Goal: Find specific page/section: Find specific page/section

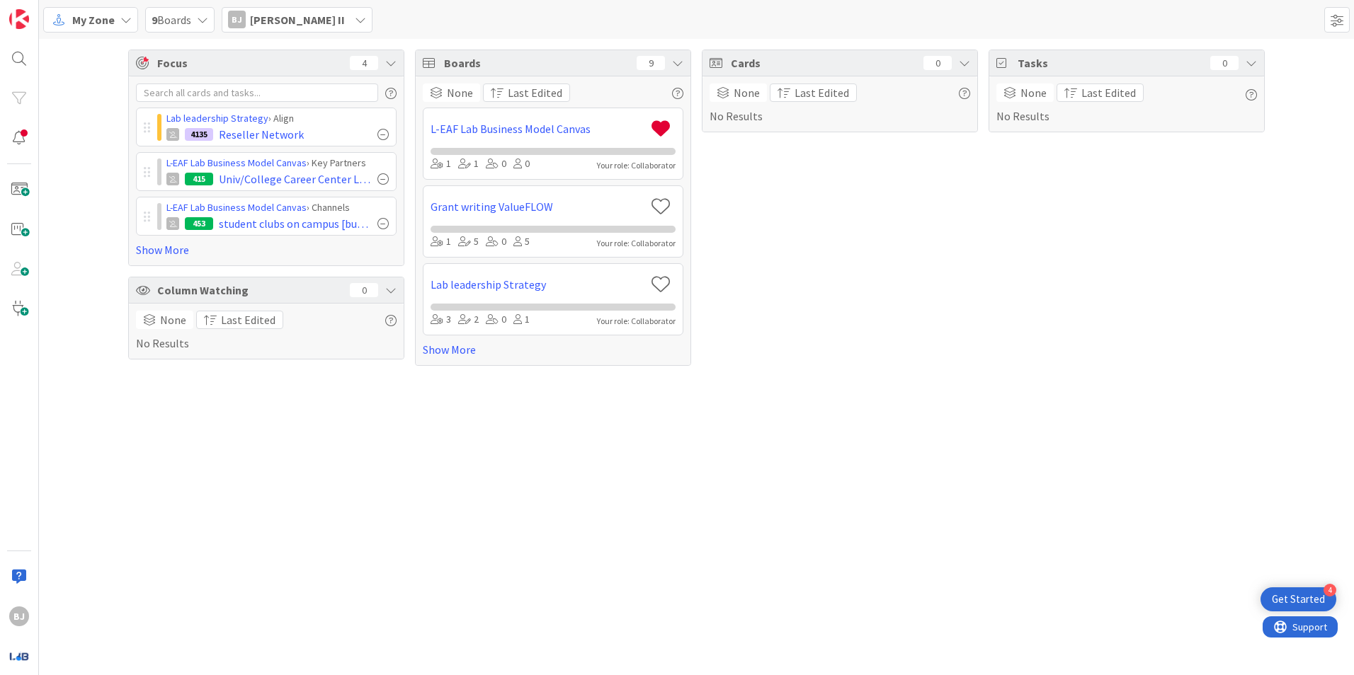
click at [83, 19] on span "My Zone" at bounding box center [93, 19] width 42 height 17
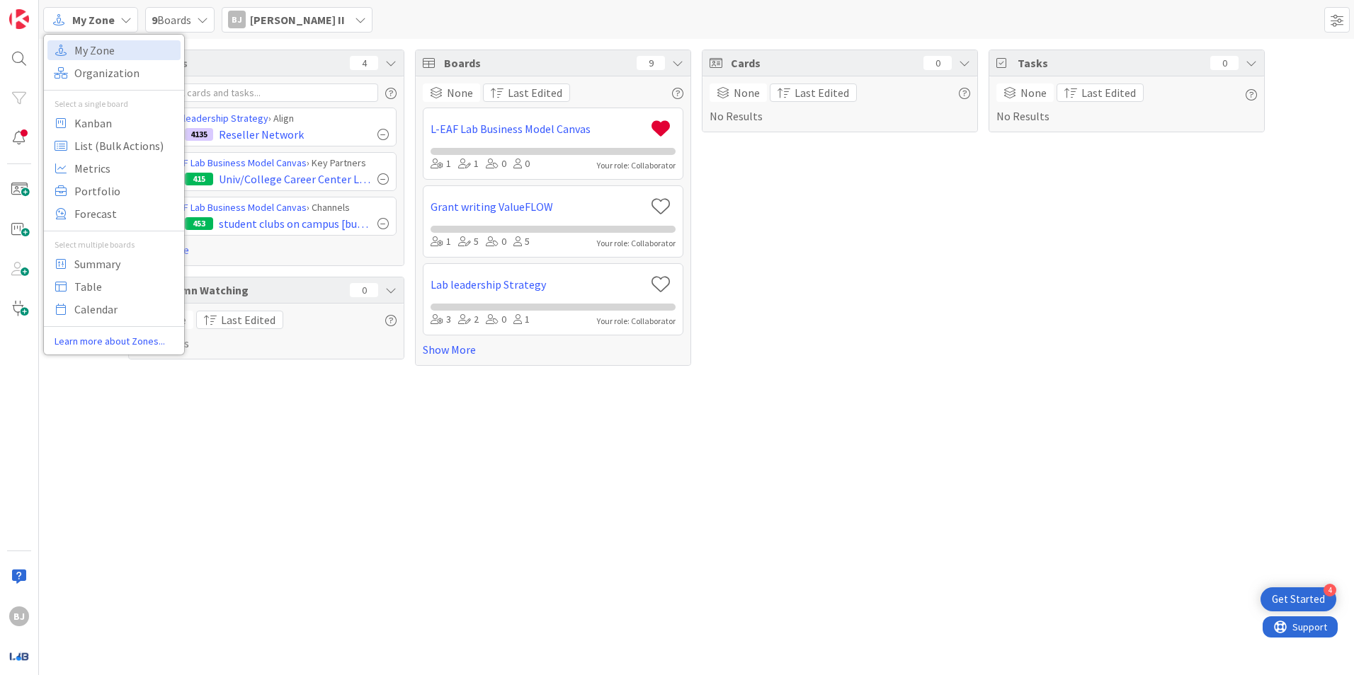
click at [197, 23] on div "9 Boards" at bounding box center [179, 19] width 69 height 25
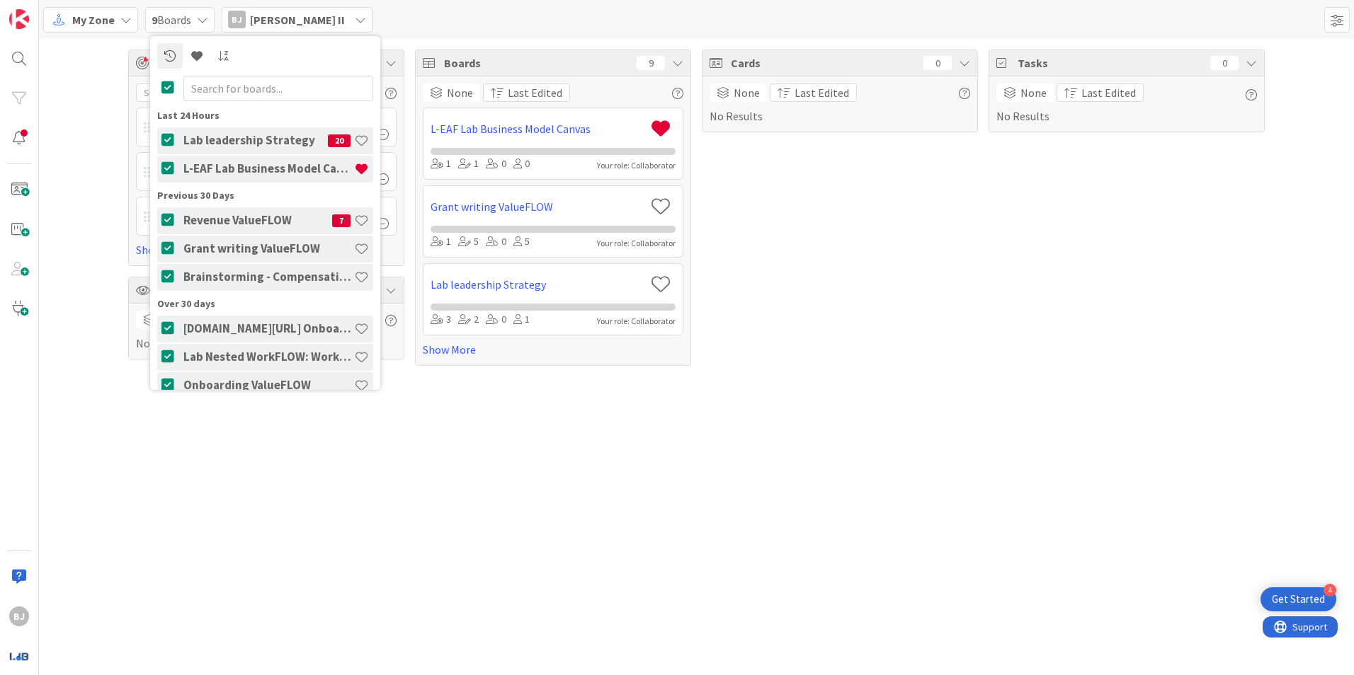
click at [237, 140] on h4 "Lab leadership Strategy" at bounding box center [255, 140] width 144 height 14
click at [232, 148] on div "Lab leadership Strategy 20" at bounding box center [276, 140] width 194 height 27
click at [491, 125] on link "L-EAF Lab Business Model Canvas" at bounding box center [537, 128] width 215 height 17
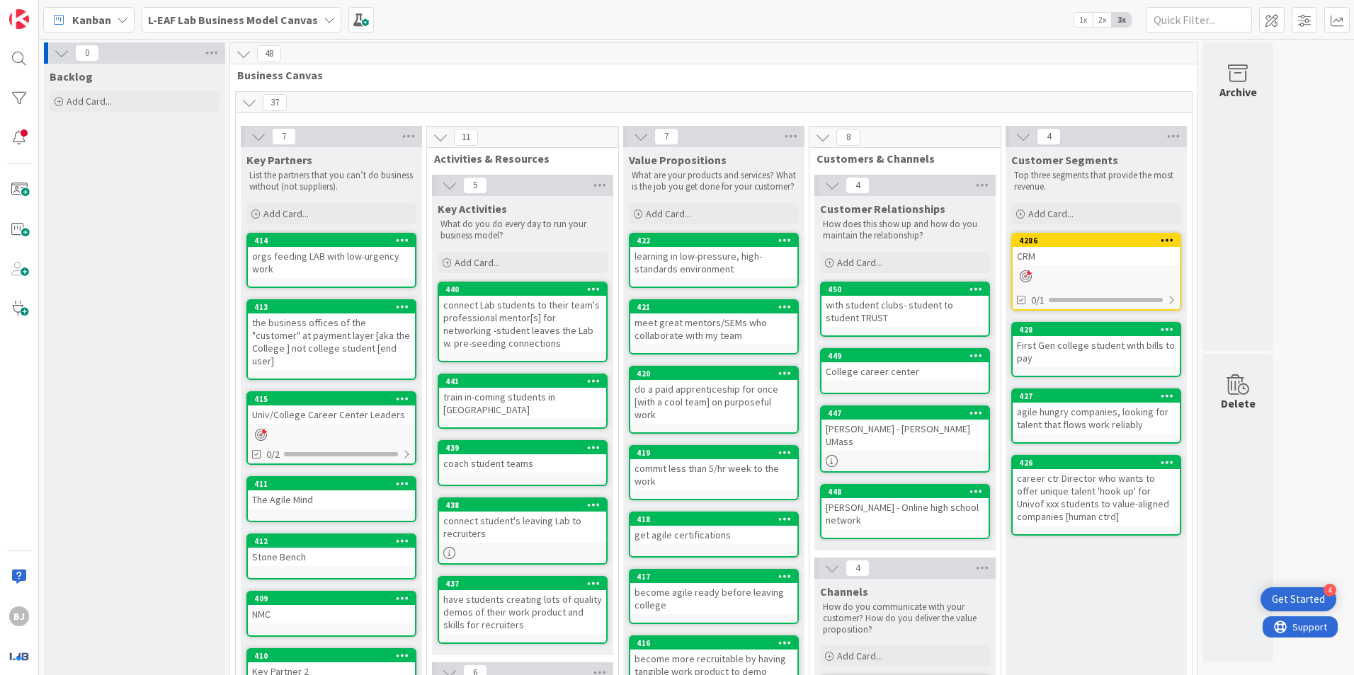
scroll to position [71, 0]
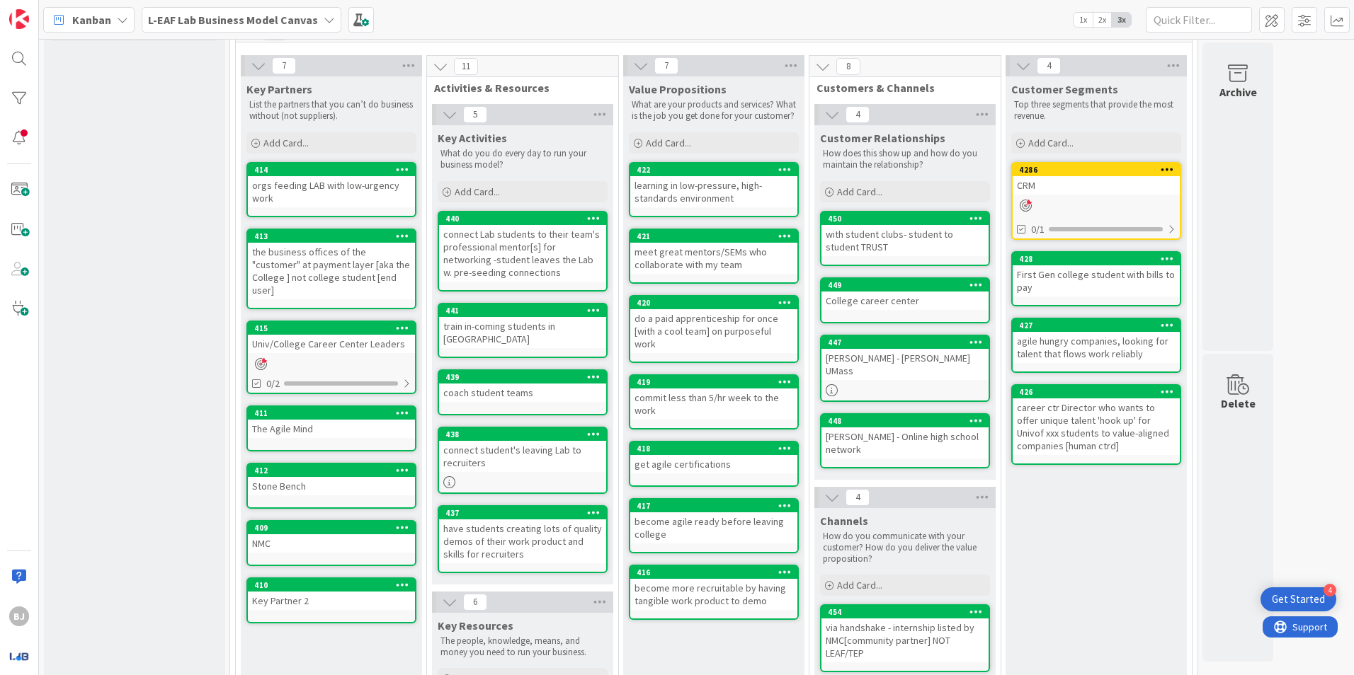
click at [315, 535] on div "NMC" at bounding box center [331, 544] width 167 height 18
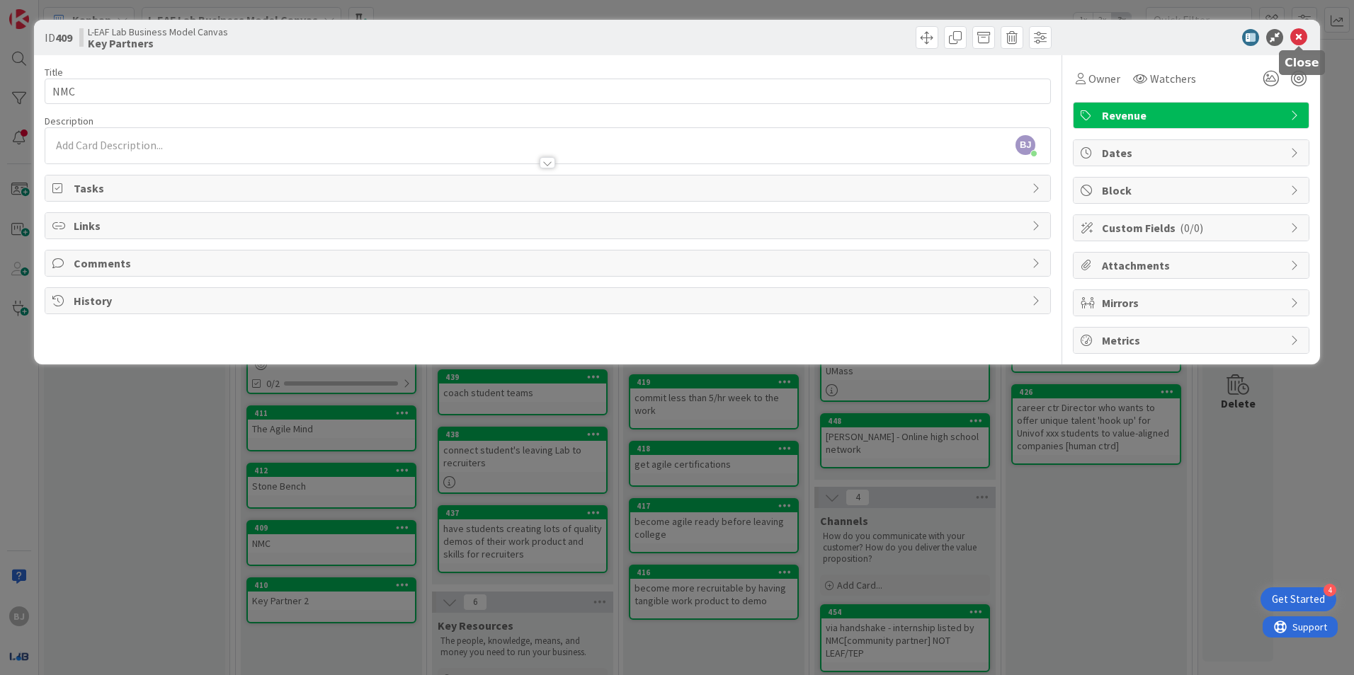
click at [1305, 30] on icon at bounding box center [1298, 37] width 17 height 17
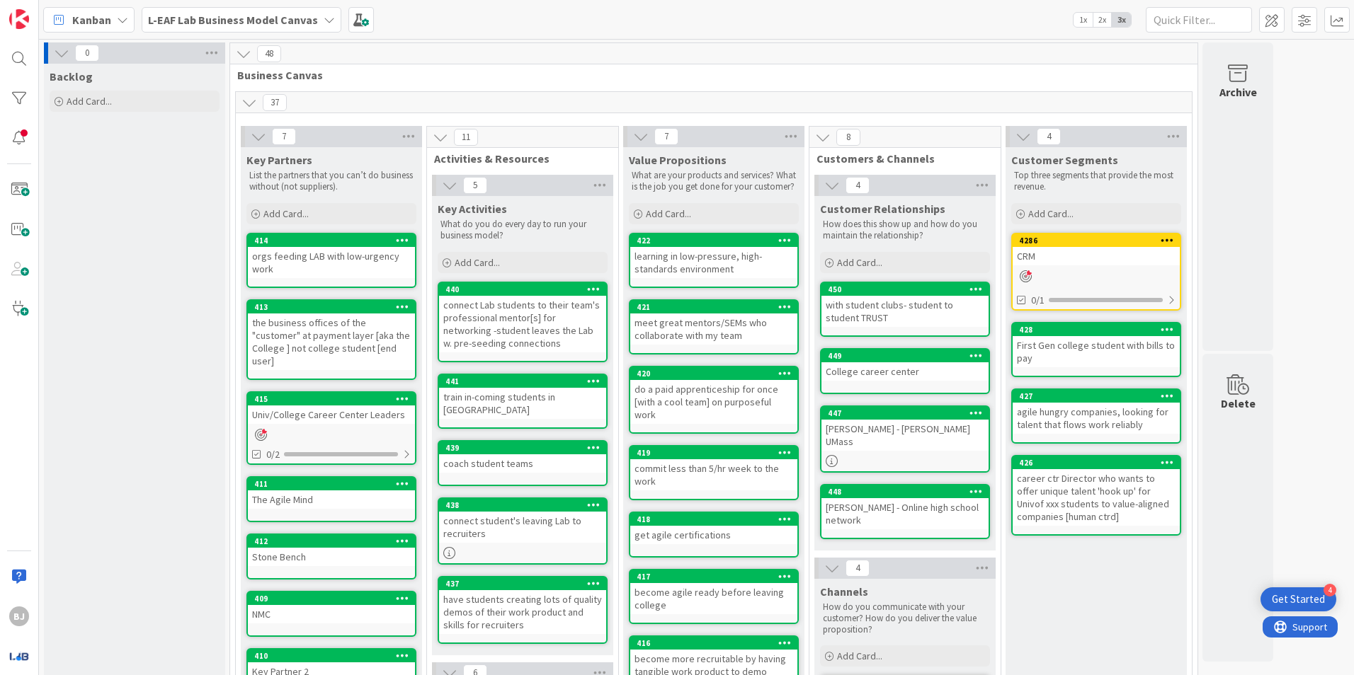
click at [1016, 17] on div "Kanban L-EAF Lab Business Model Canvas 1x 2x 3x" at bounding box center [696, 19] width 1315 height 39
click at [19, 57] on div at bounding box center [19, 59] width 28 height 28
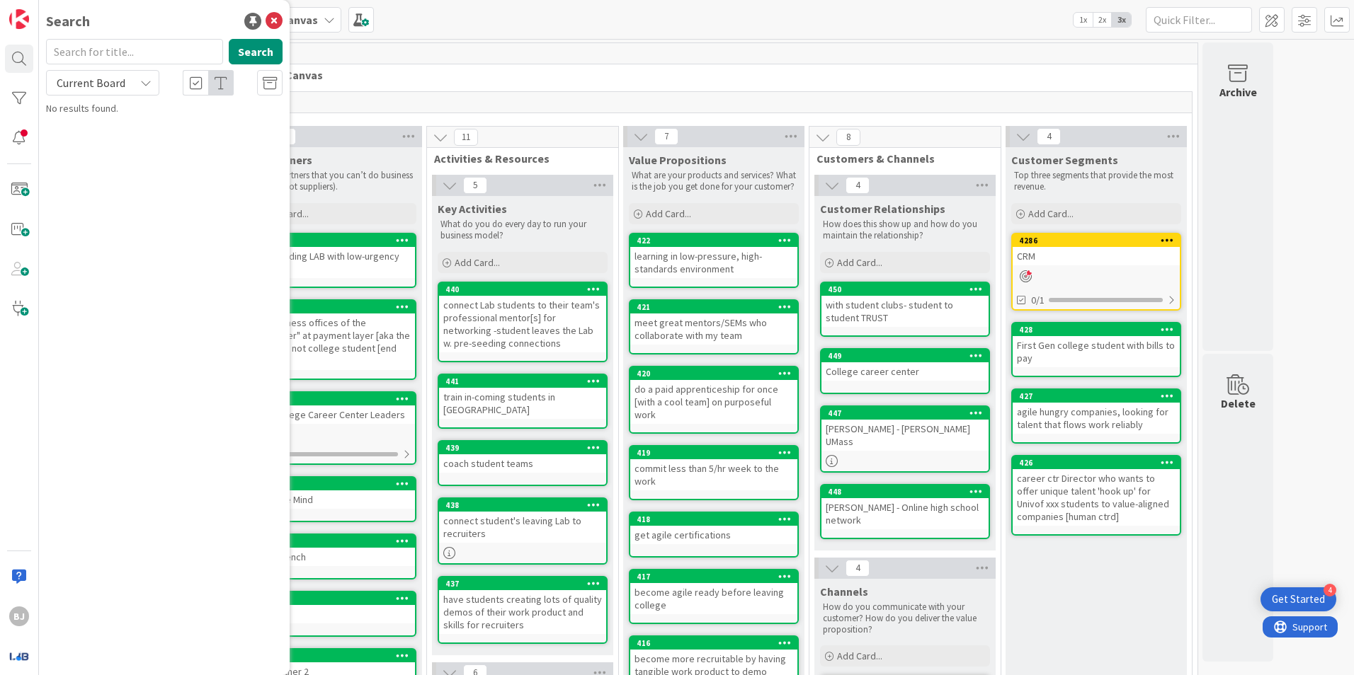
click at [118, 59] on input "text" at bounding box center [134, 51] width 177 height 25
click at [128, 50] on input "[US_STATE]" at bounding box center [134, 51] width 177 height 25
type input "n"
click at [151, 77] on icon at bounding box center [145, 82] width 11 height 11
click at [113, 139] on span "All Boards" at bounding box center [127, 141] width 147 height 21
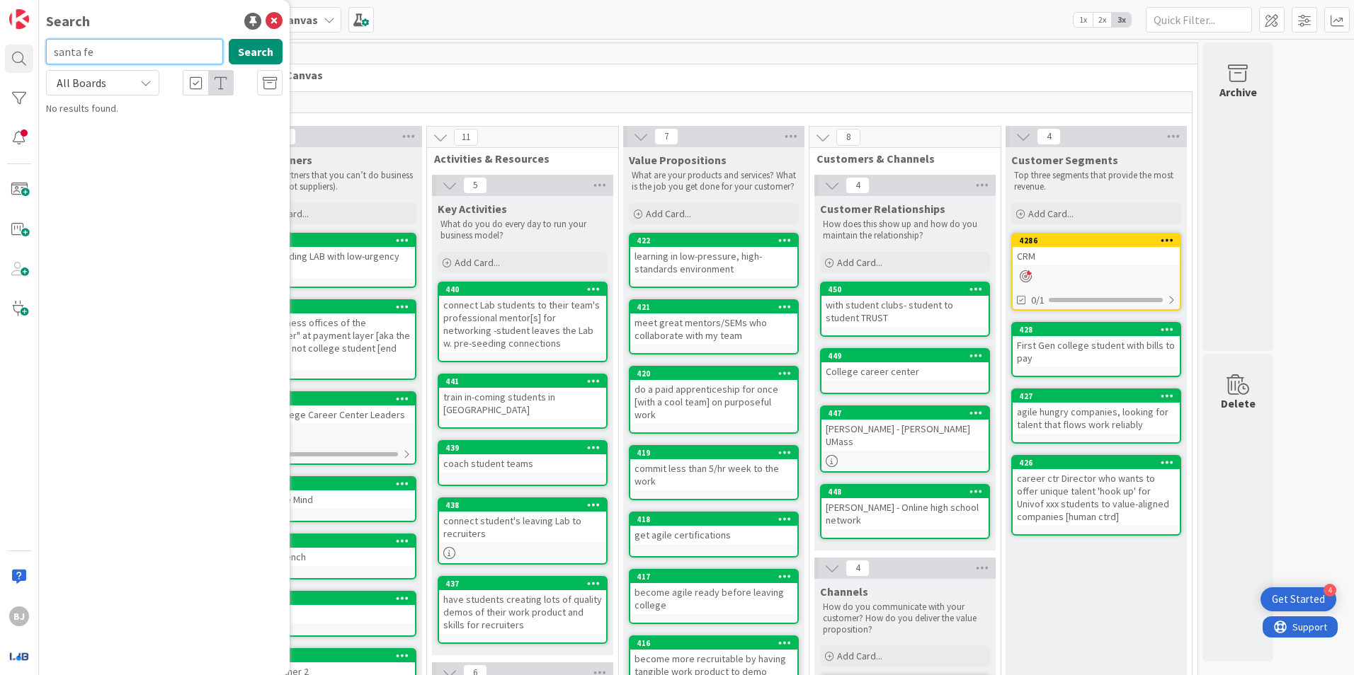
click at [131, 58] on input "santa fe" at bounding box center [134, 51] width 177 height 25
type input "s"
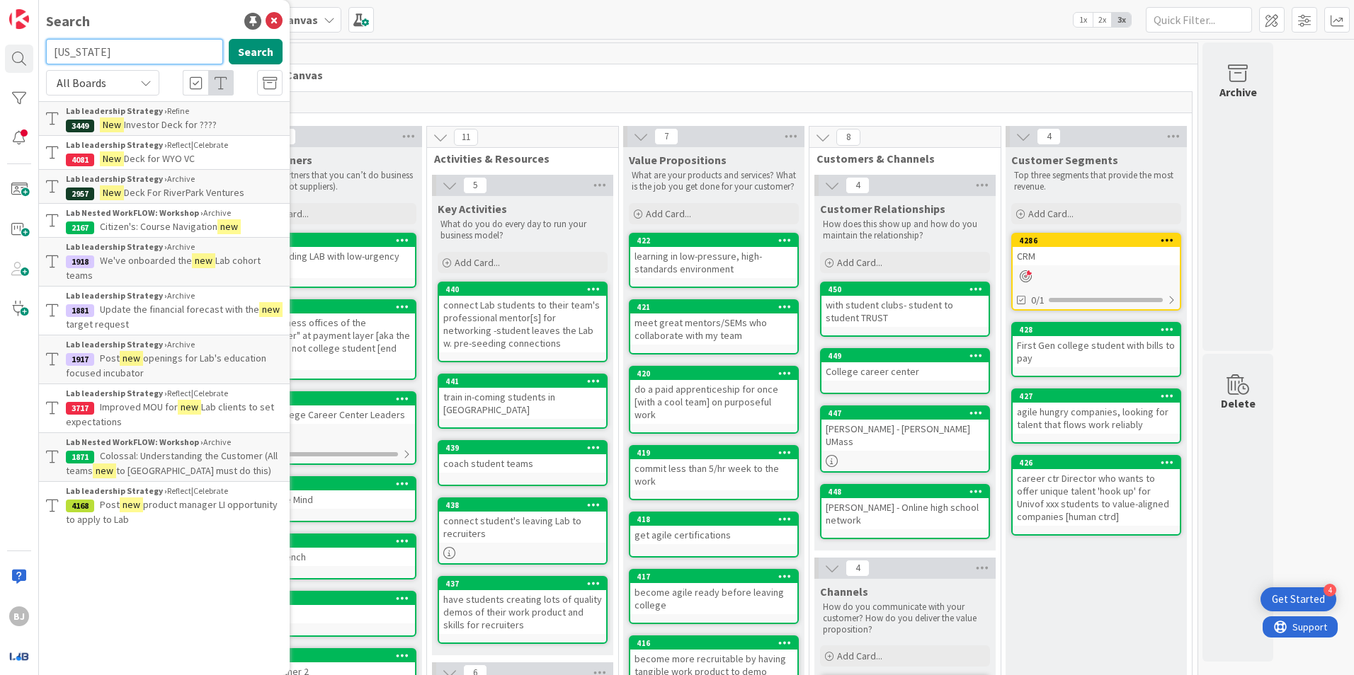
click at [77, 53] on input "[US_STATE]" at bounding box center [134, 51] width 177 height 25
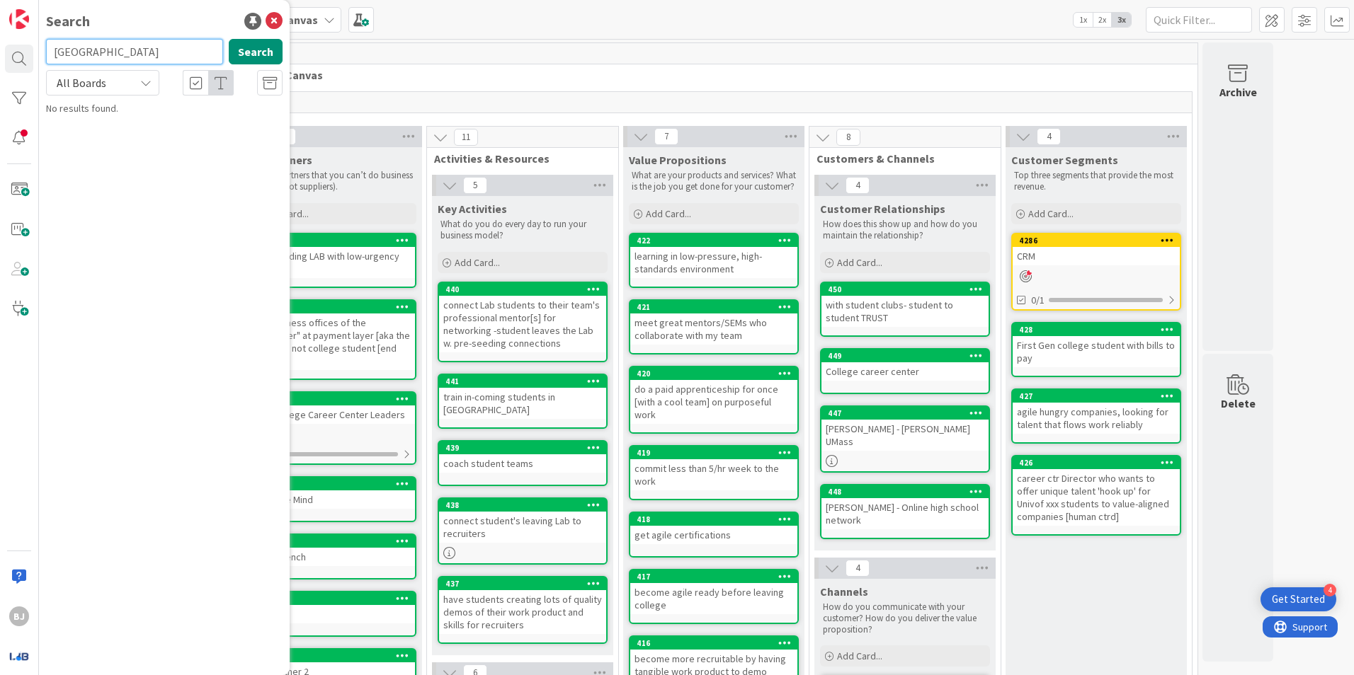
click at [115, 57] on input "[GEOGRAPHIC_DATA]" at bounding box center [134, 51] width 177 height 25
type input "m"
type input "fe"
click at [21, 131] on div at bounding box center [19, 138] width 28 height 28
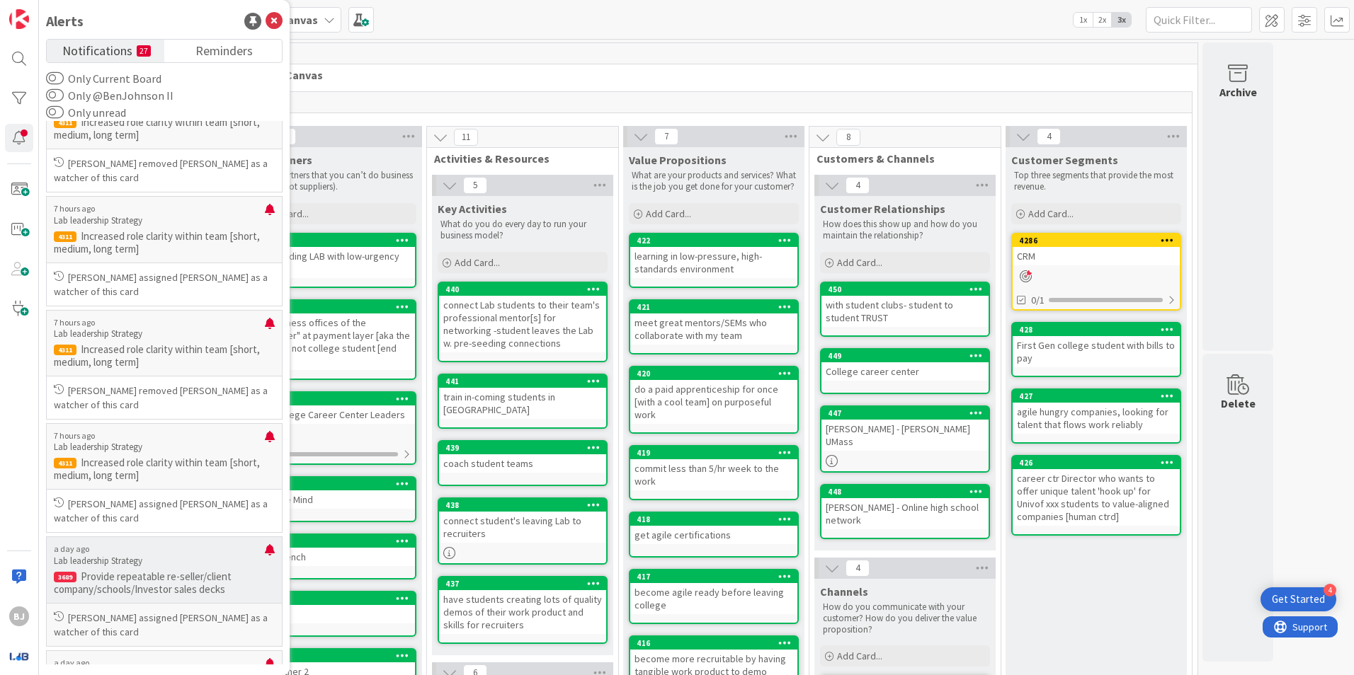
scroll to position [354, 0]
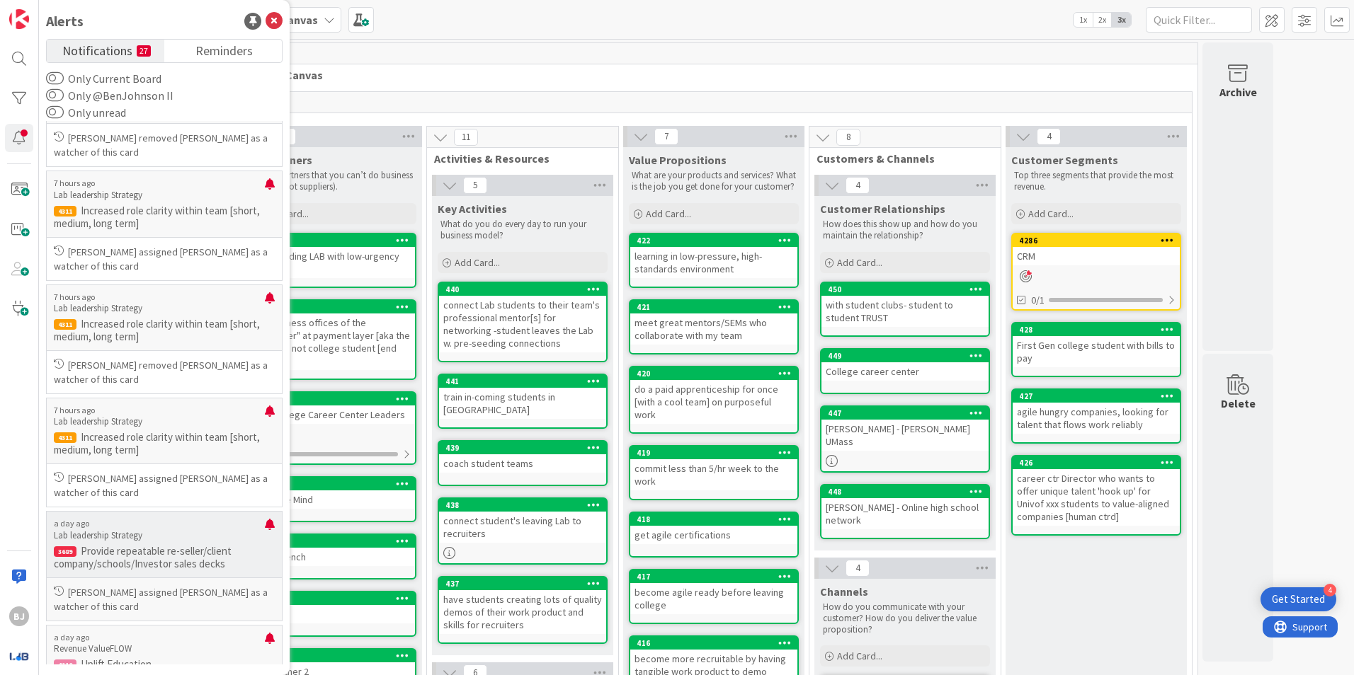
click at [171, 596] on p "[PERSON_NAME] assigned [PERSON_NAME] as a watcher of this card" at bounding box center [164, 600] width 221 height 28
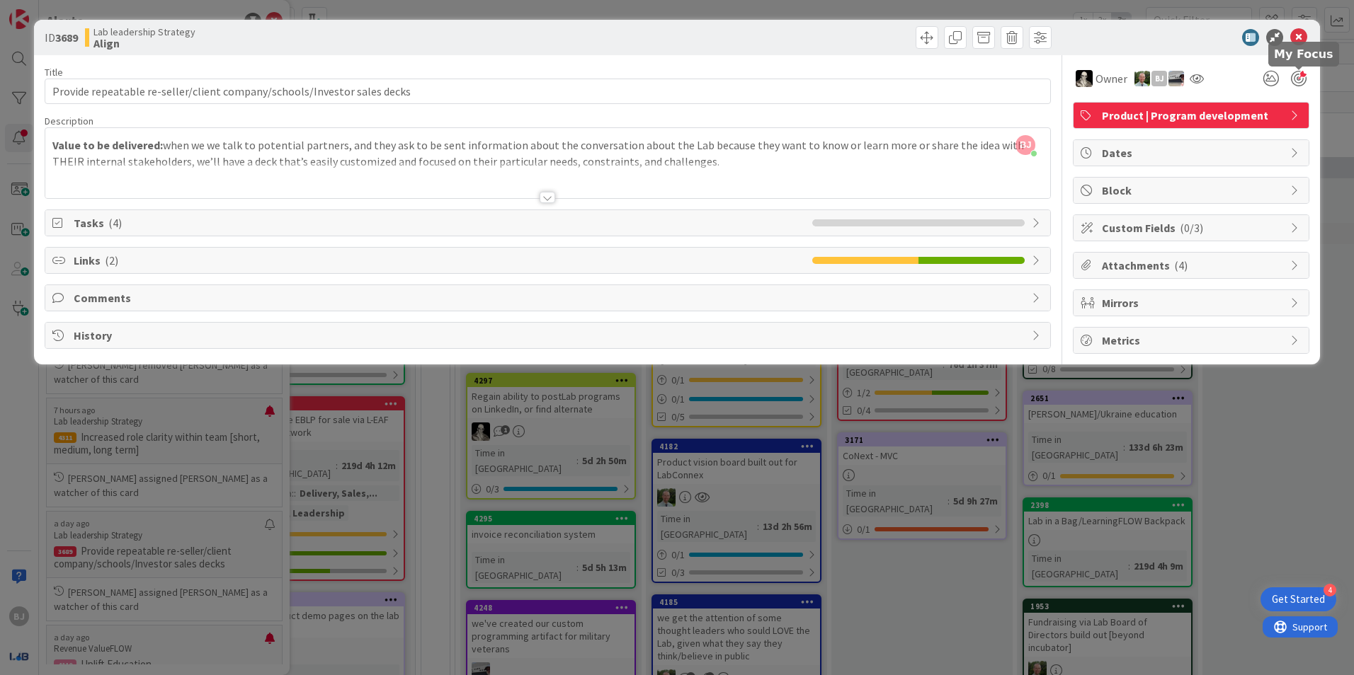
click at [1298, 80] on div at bounding box center [1299, 79] width 16 height 16
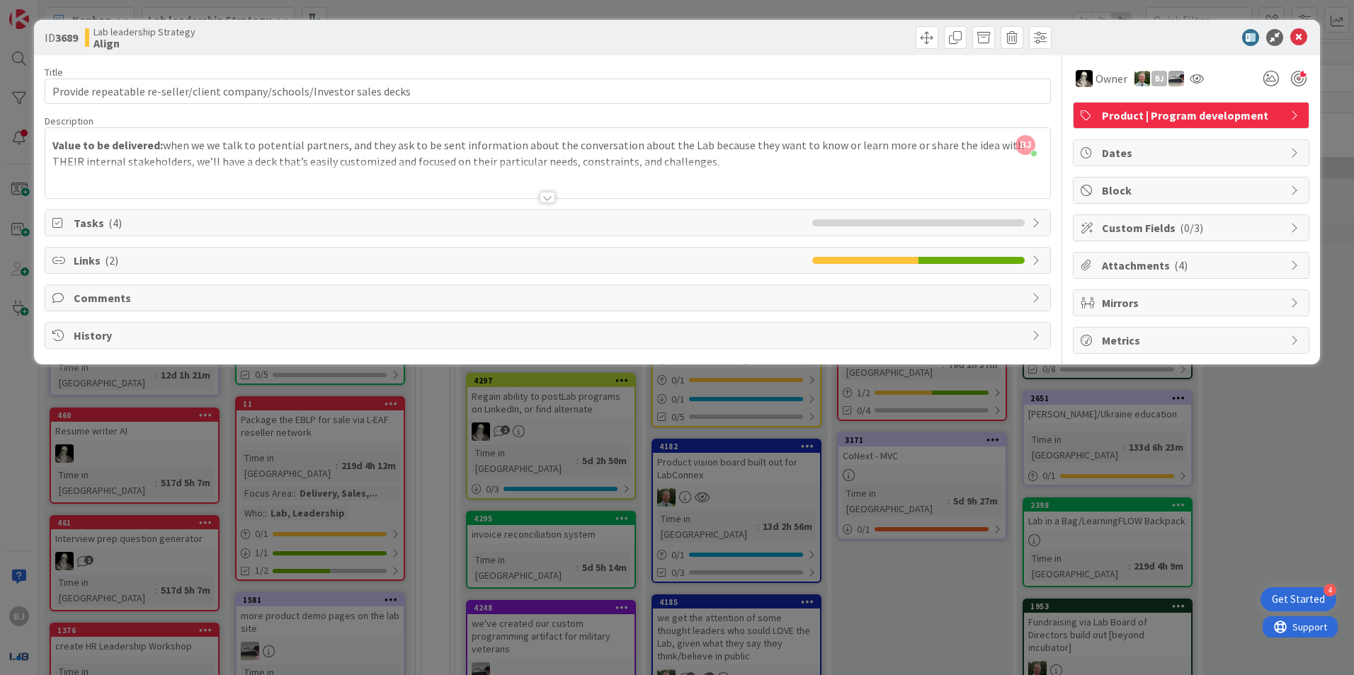
click at [183, 229] on span "Tasks ( 4 )" at bounding box center [439, 223] width 731 height 17
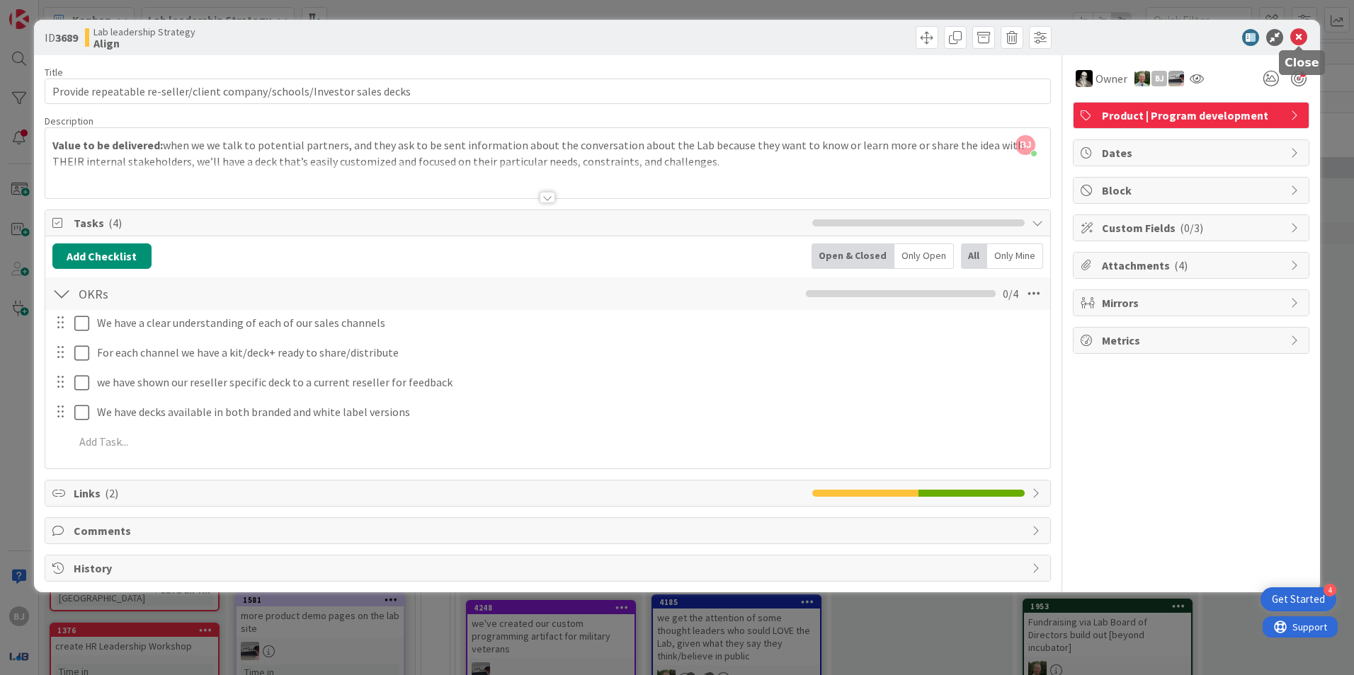
click at [1293, 37] on icon at bounding box center [1298, 37] width 17 height 17
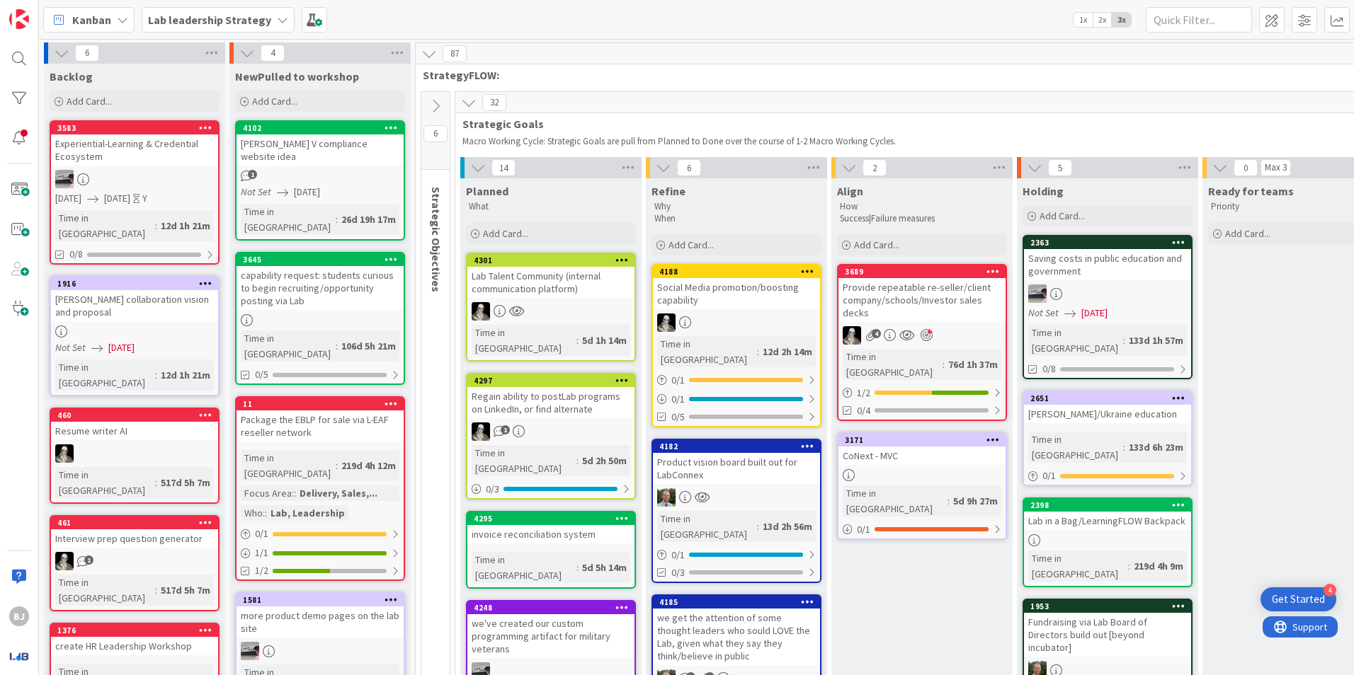
click at [272, 27] on div "Lab leadership Strategy" at bounding box center [218, 19] width 153 height 25
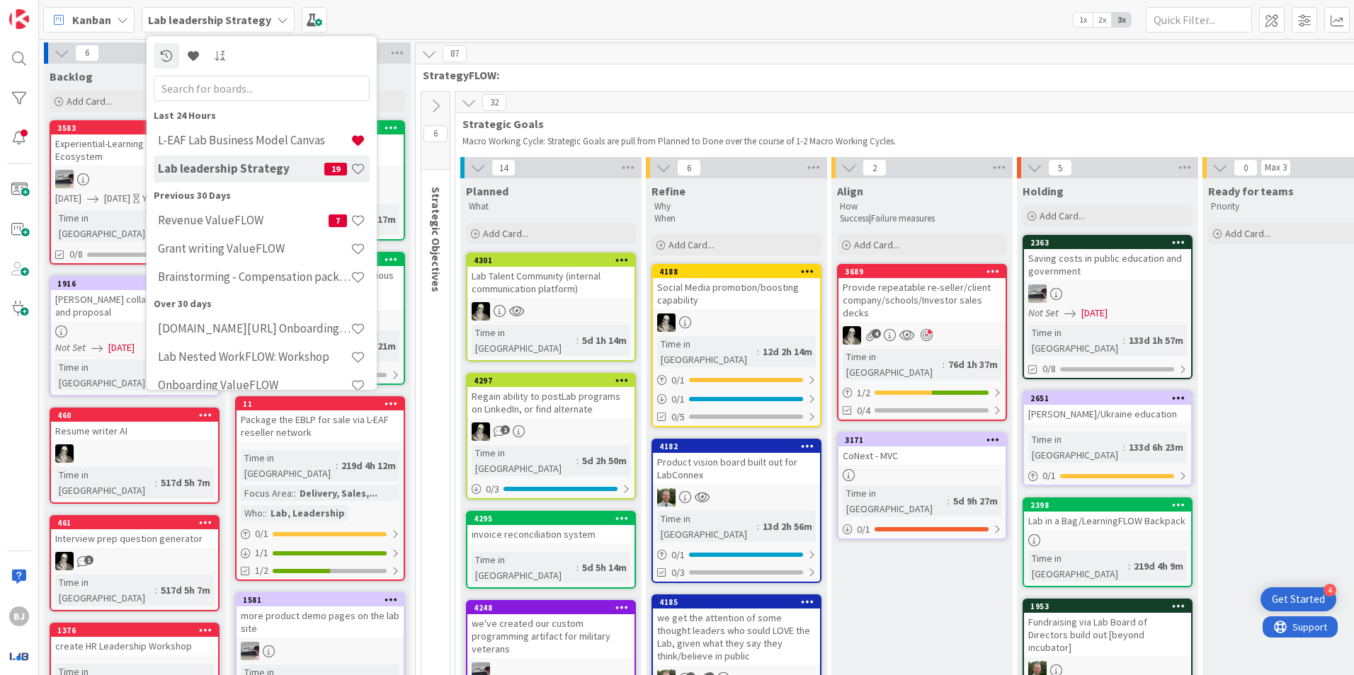
click at [265, 21] on b "Lab leadership Strategy" at bounding box center [209, 20] width 123 height 14
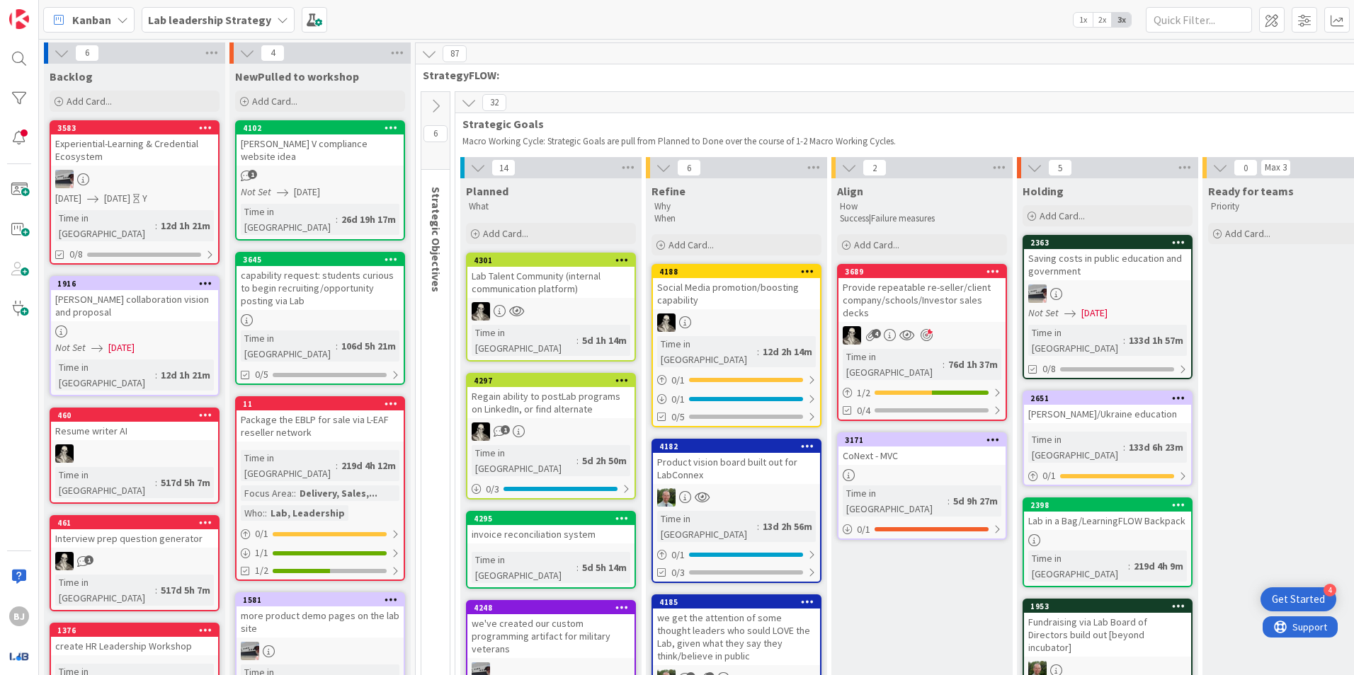
click at [277, 22] on icon at bounding box center [282, 19] width 11 height 11
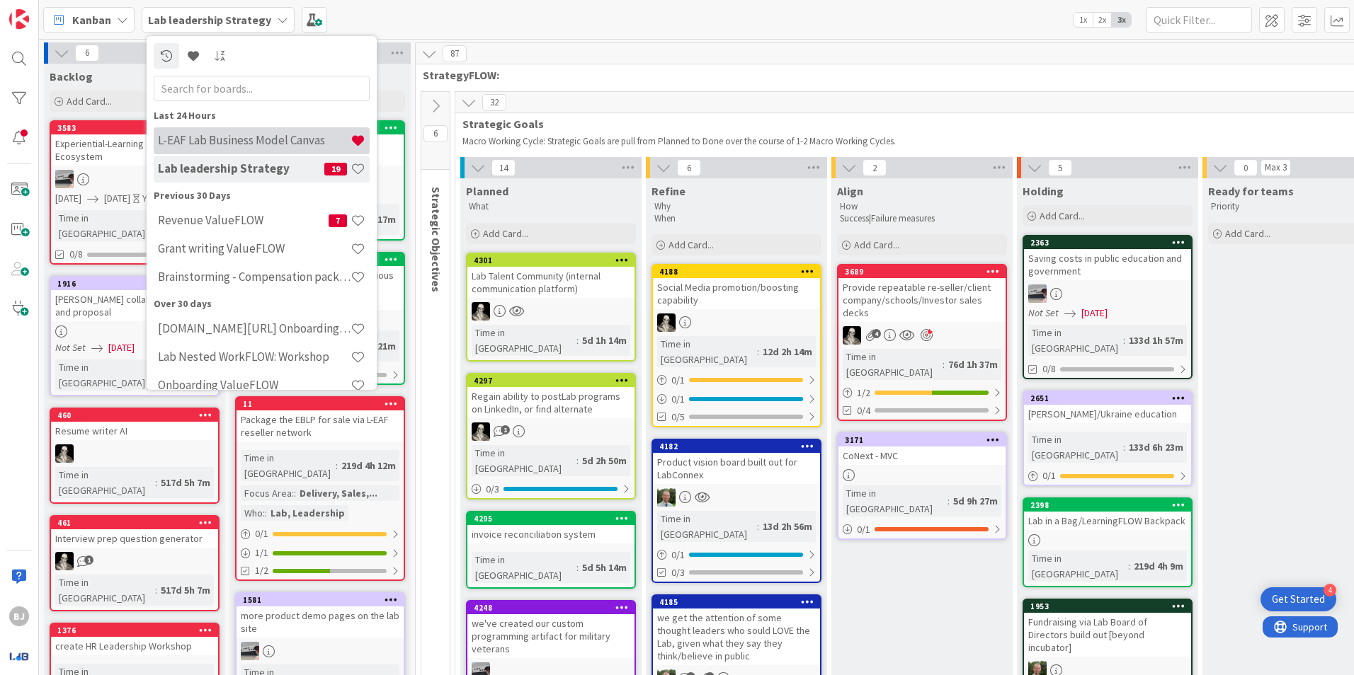
click at [259, 141] on h4 "L-EAF Lab Business Model Canvas" at bounding box center [254, 140] width 193 height 14
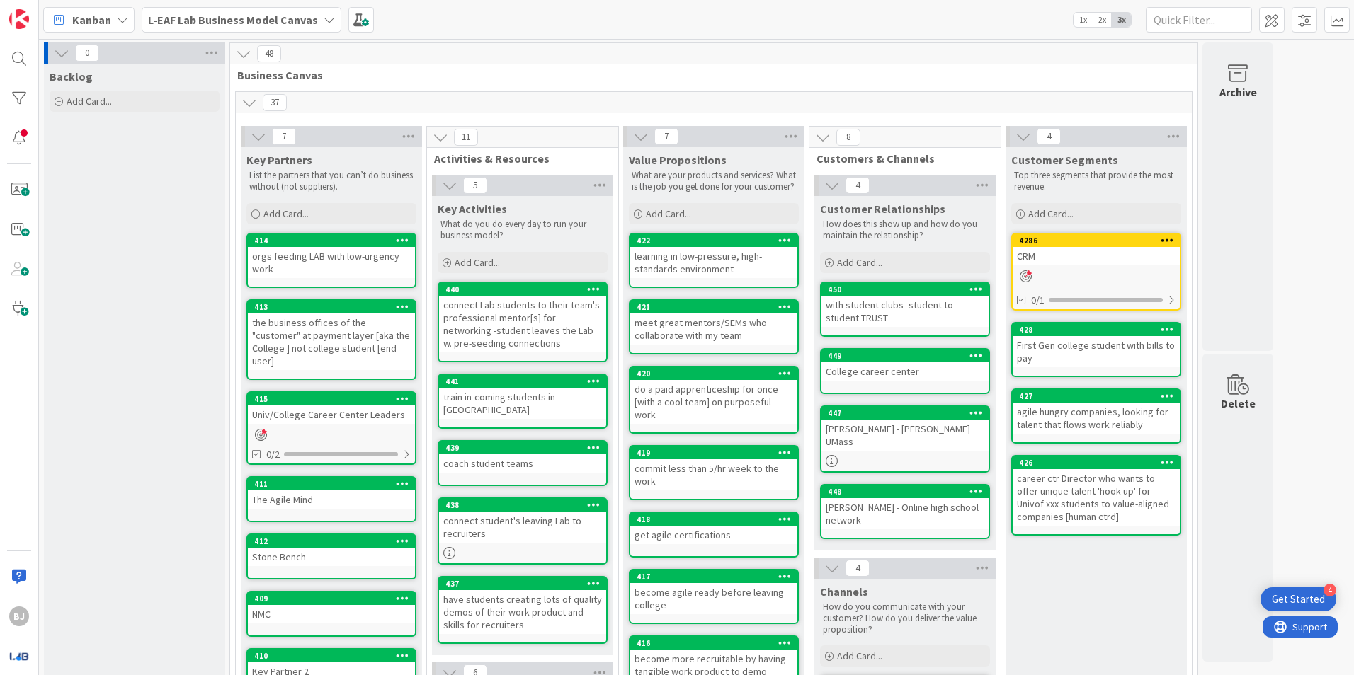
scroll to position [71, 0]
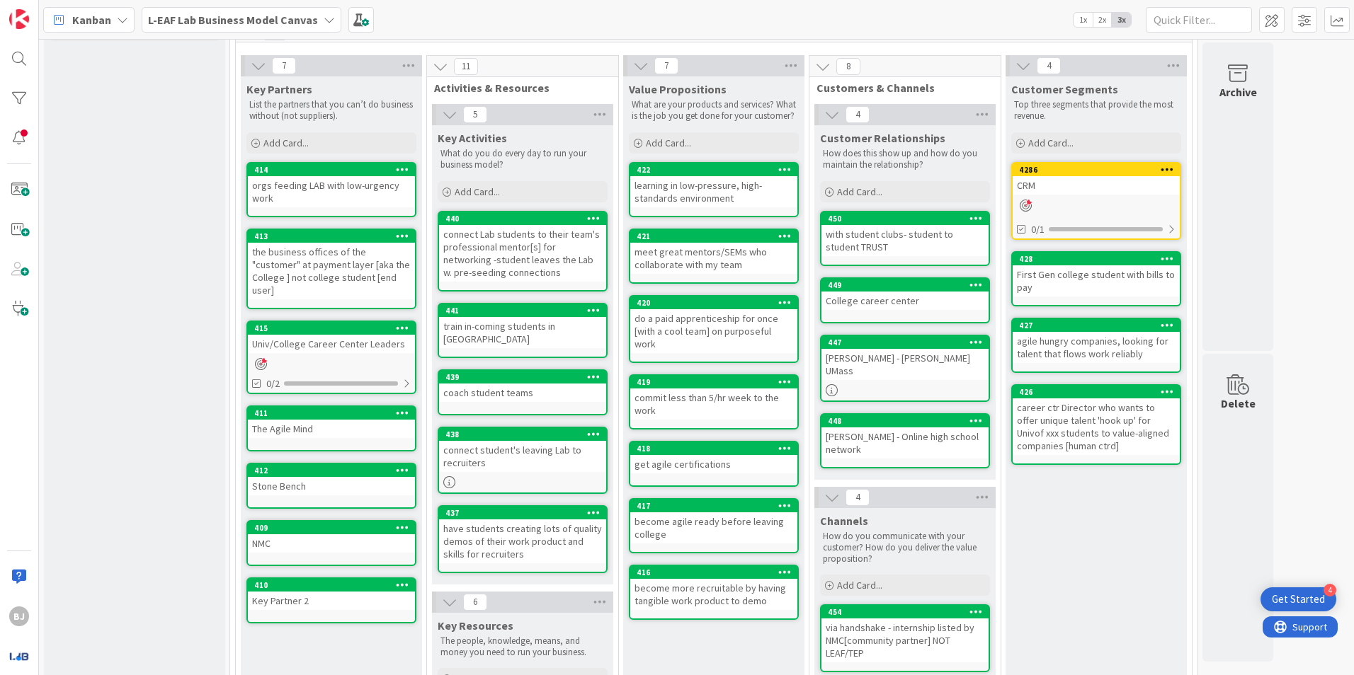
click at [290, 535] on div "NMC" at bounding box center [331, 544] width 167 height 18
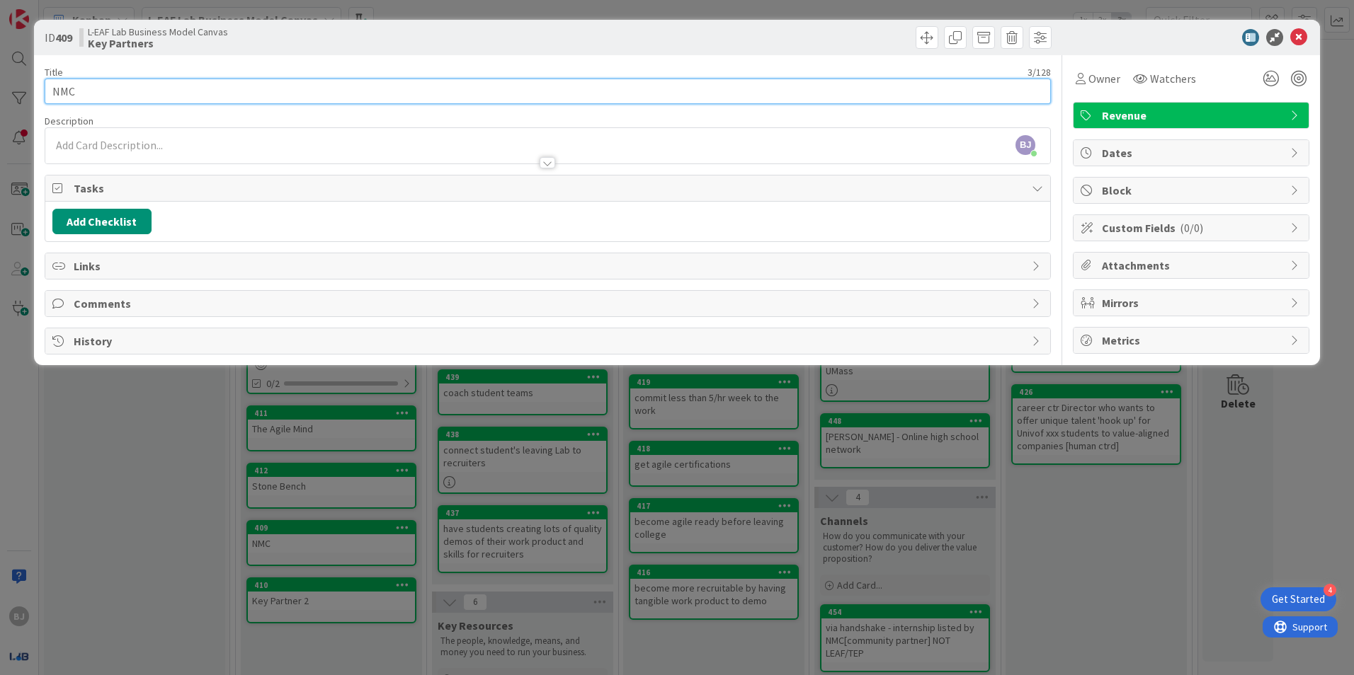
click at [221, 94] on input "NMC" at bounding box center [548, 91] width 1006 height 25
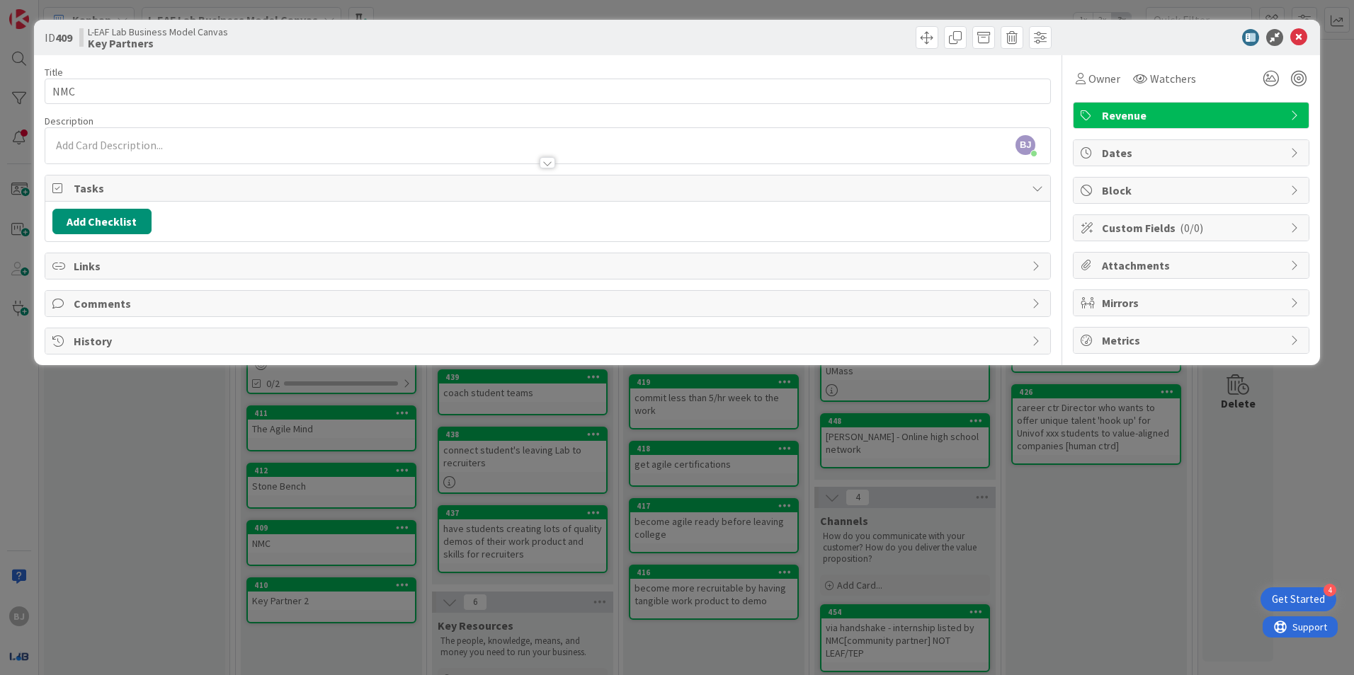
click at [180, 275] on div "Links" at bounding box center [547, 265] width 1005 height 25
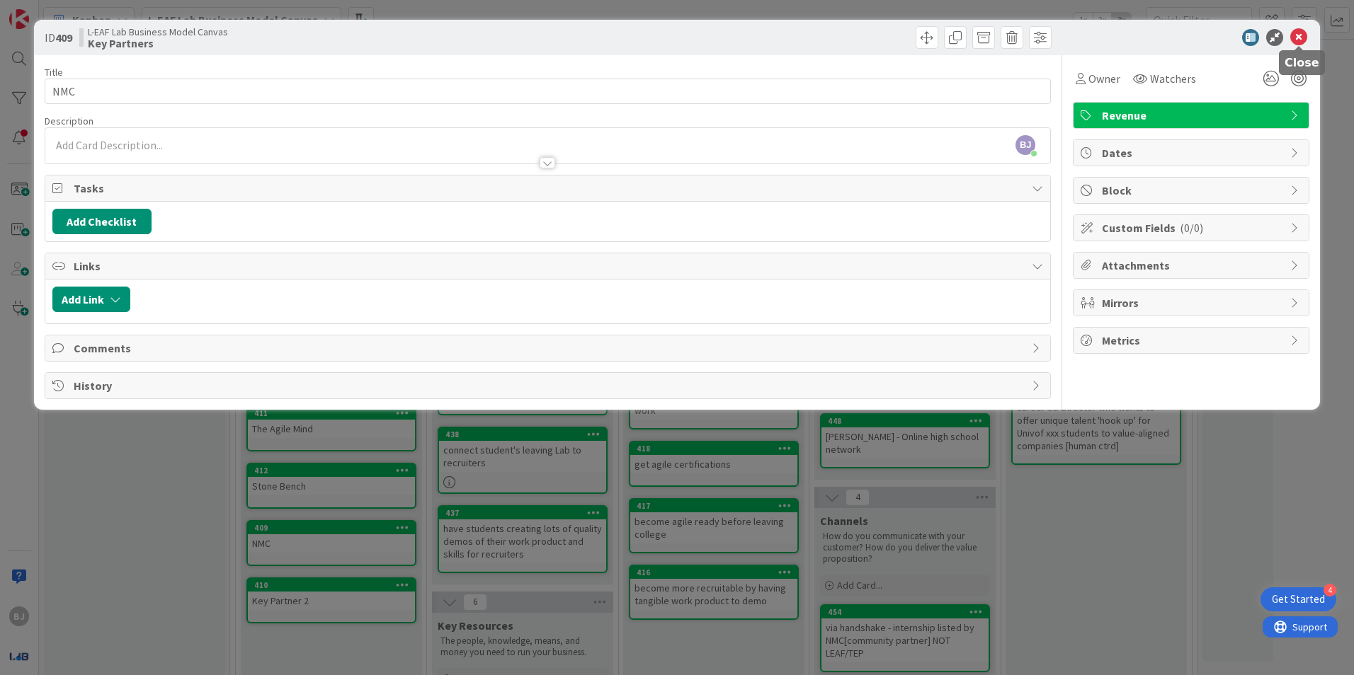
click at [1296, 33] on icon at bounding box center [1298, 37] width 17 height 17
